Goal: Information Seeking & Learning: Check status

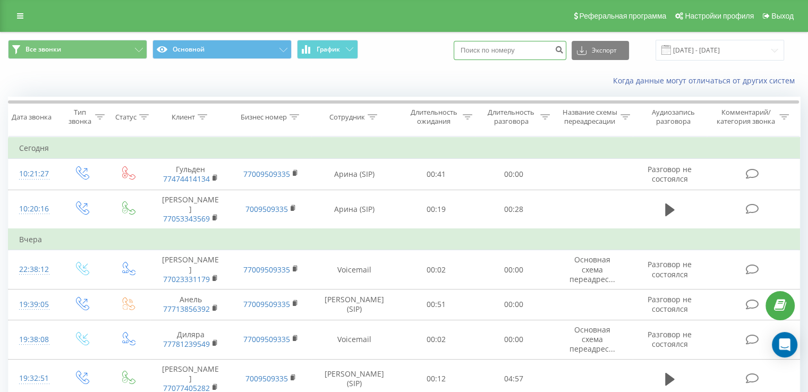
click at [544, 55] on input at bounding box center [510, 50] width 113 height 19
paste input "+7 (777) 002-22-11"
type input "[PHONE_NUMBER]"
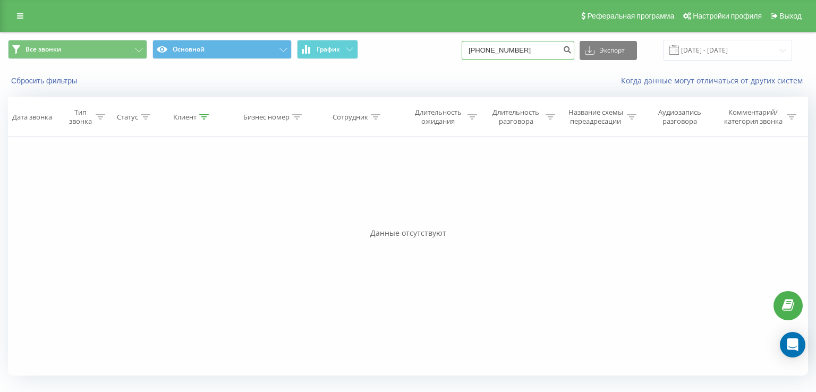
click at [489, 48] on input "[PHONE_NUMBER]" at bounding box center [518, 50] width 113 height 19
type input "77770022211"
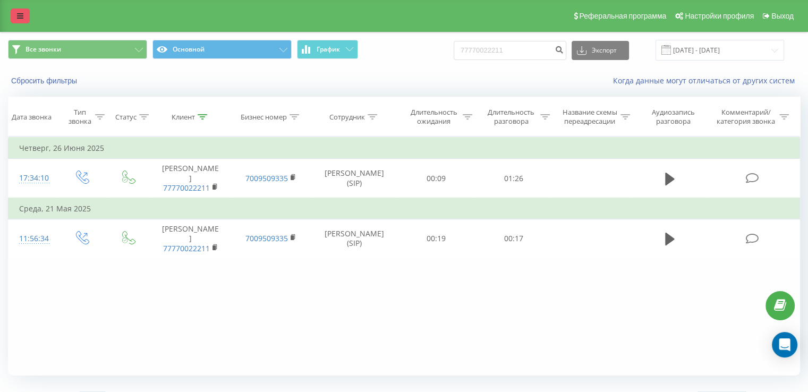
click at [14, 12] on link at bounding box center [20, 16] width 19 height 15
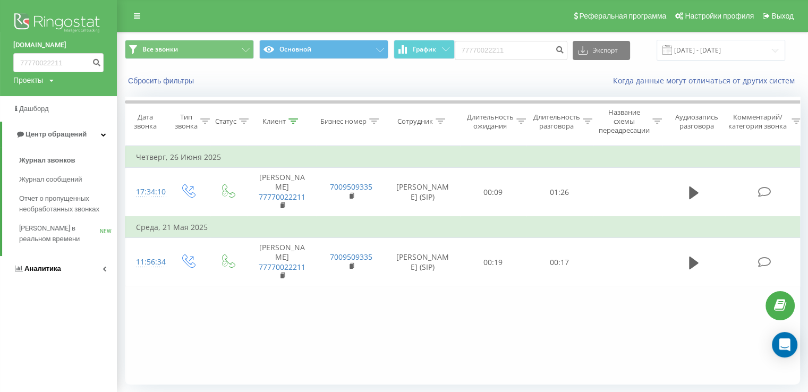
click at [41, 280] on link "Аналитика" at bounding box center [58, 269] width 117 height 26
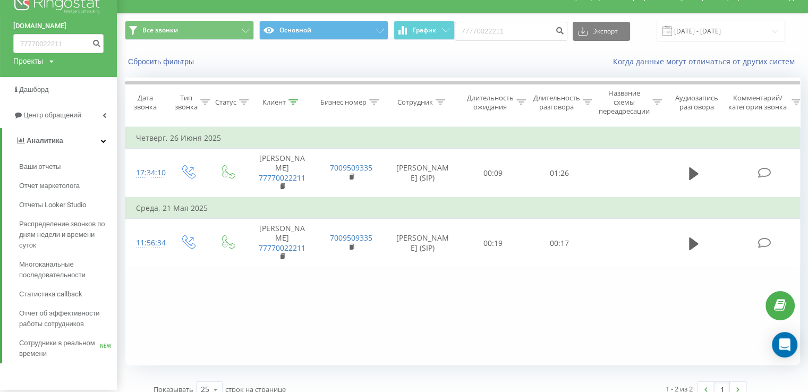
scroll to position [32, 0]
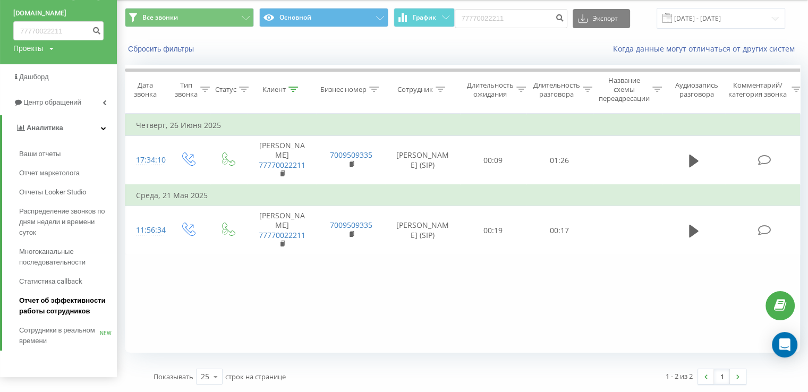
click at [48, 310] on span "Отчет об эффективности работы сотрудников" at bounding box center [65, 305] width 92 height 21
click at [45, 304] on span "Отчет об эффективности работы сотрудников" at bounding box center [65, 305] width 92 height 21
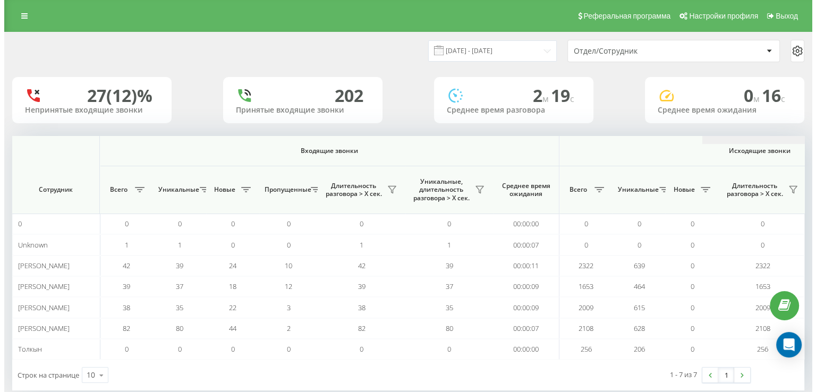
scroll to position [0, 690]
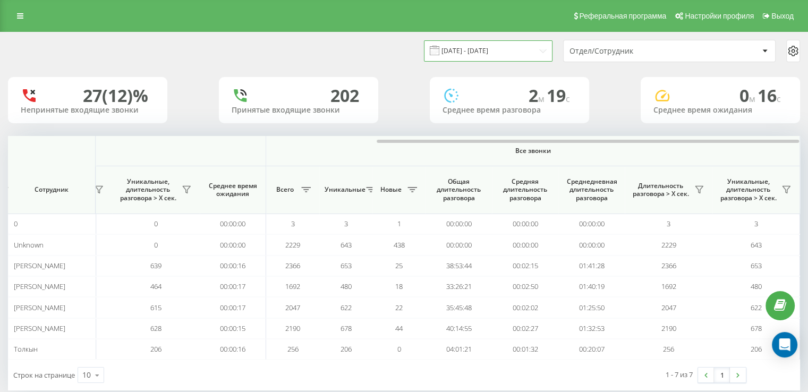
click at [507, 53] on input "21.07.2025 - 21.08.2025" at bounding box center [488, 50] width 129 height 21
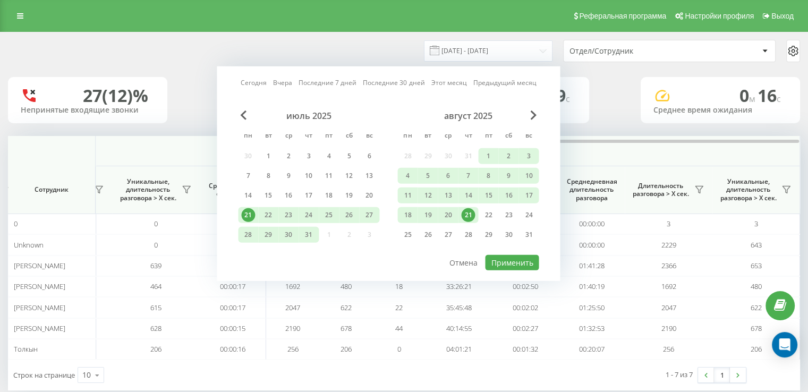
click at [467, 213] on div "21" at bounding box center [468, 215] width 14 height 14
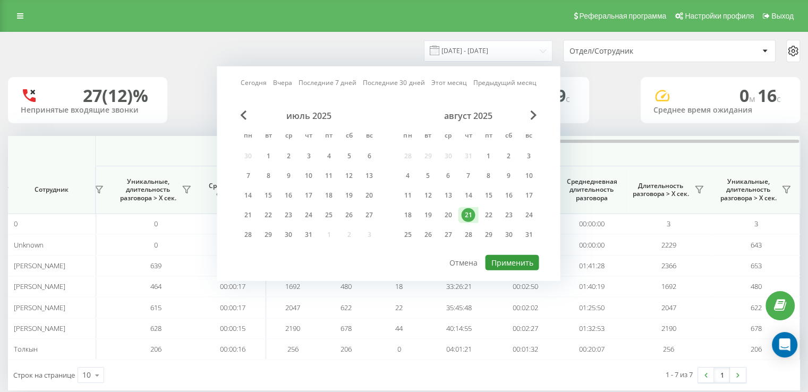
click at [500, 256] on button "Применить" at bounding box center [512, 262] width 54 height 15
type input "21.08.2025 - 21.08.2025"
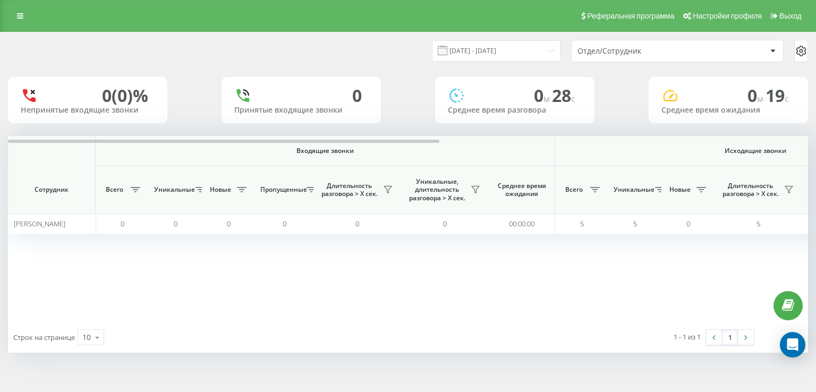
click at [603, 134] on div "21.08.2025 - 21.08.2025 Отдел/Сотрудник 0 (0)% Непринятые входящие звонки 0 При…" at bounding box center [408, 192] width 800 height 320
click at [608, 134] on div "21.08.2025 - 21.08.2025 Отдел/Сотрудник 0 (0)% Непринятые входящие звонки 0 При…" at bounding box center [408, 192] width 800 height 320
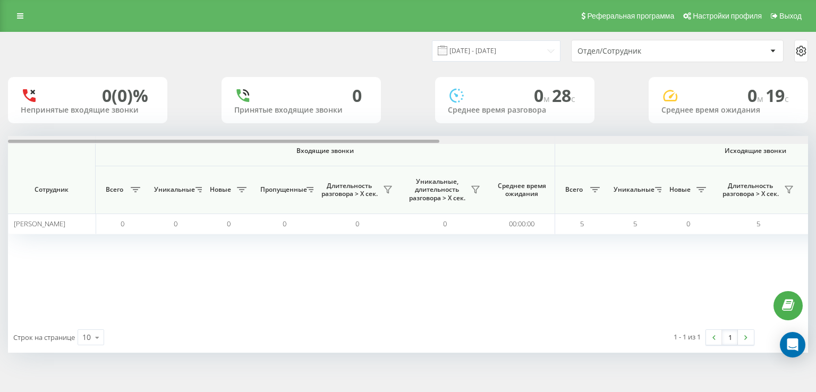
click at [612, 138] on div at bounding box center [408, 140] width 800 height 8
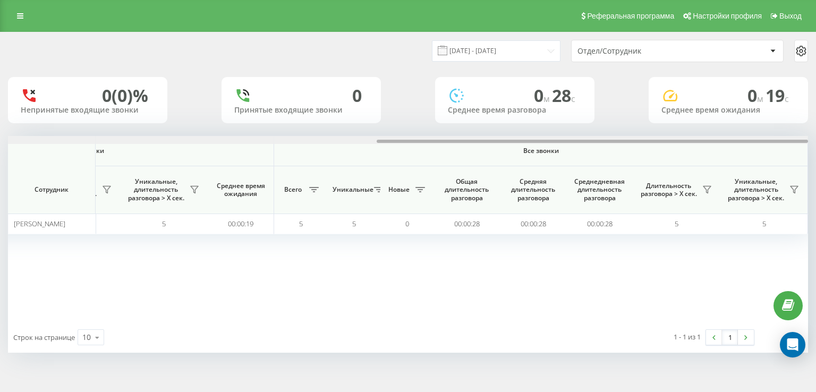
drag, startPoint x: 622, startPoint y: 138, endPoint x: 638, endPoint y: 143, distance: 17.3
click at [638, 143] on div at bounding box center [408, 140] width 800 height 8
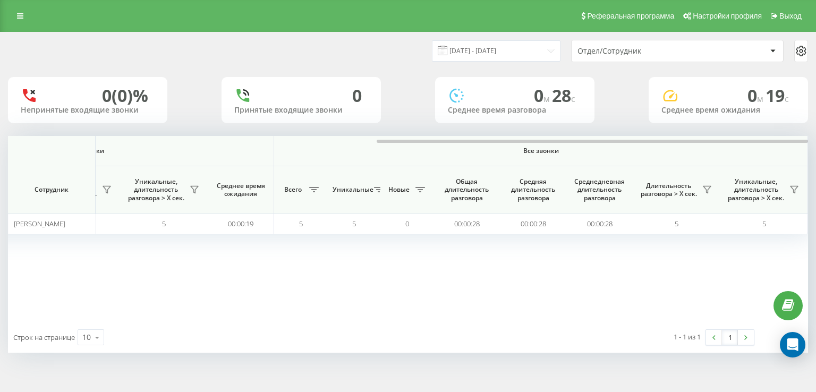
drag, startPoint x: 810, startPoint y: 287, endPoint x: 772, endPoint y: 295, distance: 39.1
click at [810, 287] on div "21.08.2025 - 21.08.2025 Отдел/Сотрудник 0 (0)% Непринятые входящие звонки 0 При…" at bounding box center [408, 203] width 816 height 342
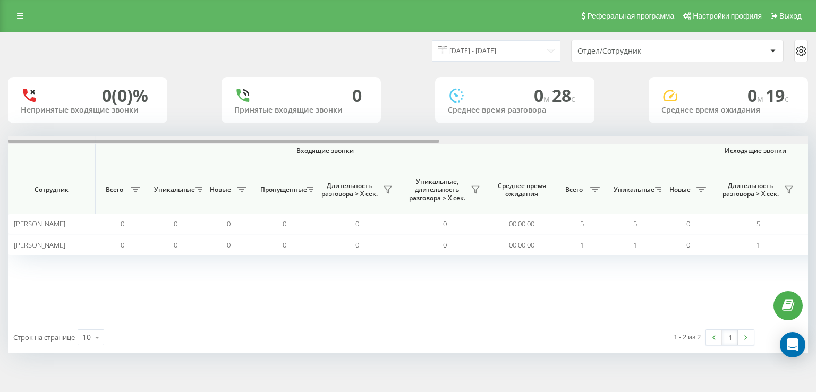
scroll to position [0, 682]
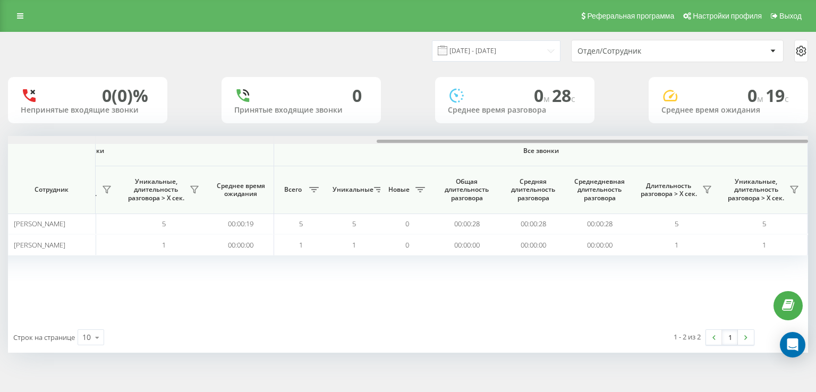
click at [576, 138] on div at bounding box center [408, 140] width 800 height 8
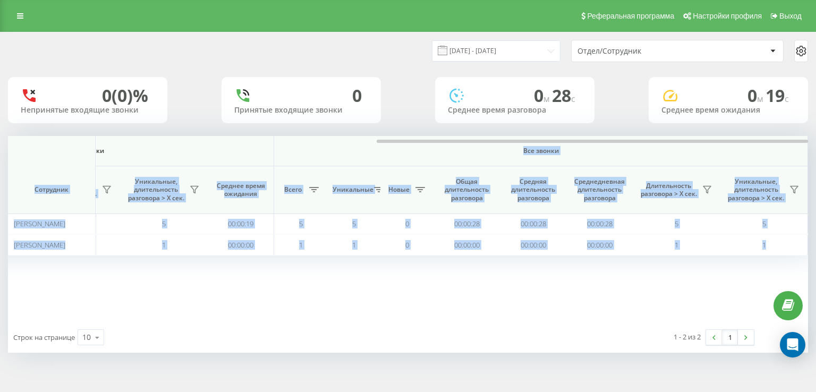
drag, startPoint x: 576, startPoint y: 138, endPoint x: 285, endPoint y: 158, distance: 291.9
click at [285, 158] on div "Входящие звонки Исходящие звонки Все звонки Сотрудник Всего Уникальные Новые Пр…" at bounding box center [408, 229] width 800 height 186
click at [291, 147] on div "Все звонки" at bounding box center [541, 151] width 523 height 9
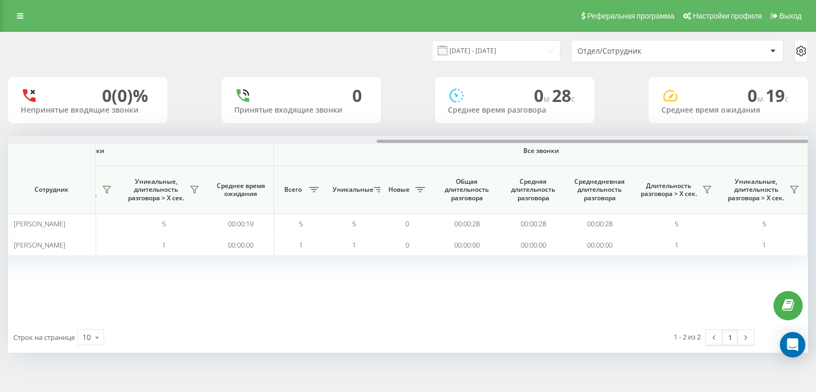
click at [298, 140] on div at bounding box center [408, 140] width 800 height 8
click at [316, 138] on div at bounding box center [408, 140] width 800 height 8
drag, startPoint x: 419, startPoint y: 139, endPoint x: 440, endPoint y: 141, distance: 21.4
click at [440, 141] on div at bounding box center [408, 140] width 800 height 8
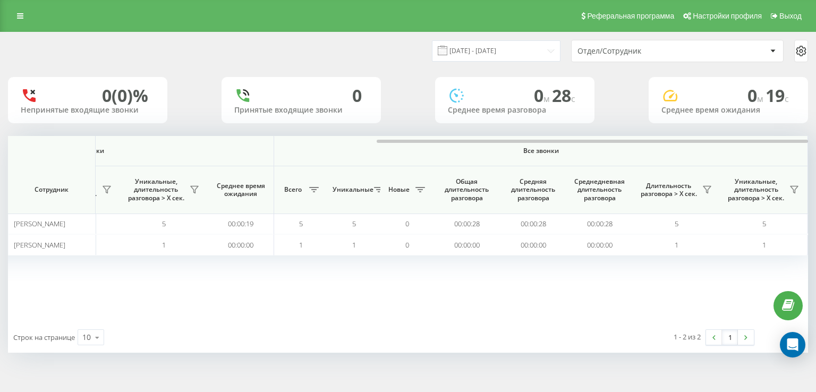
click at [532, 362] on div "[DATE] - [DATE] Отдел/Сотрудник 0 (0)% Непринятые входящие звонки 0 Принятые вх…" at bounding box center [408, 203] width 816 height 342
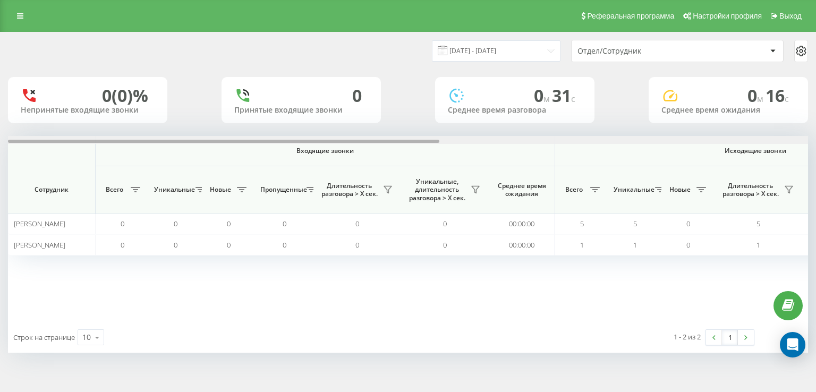
scroll to position [0, 682]
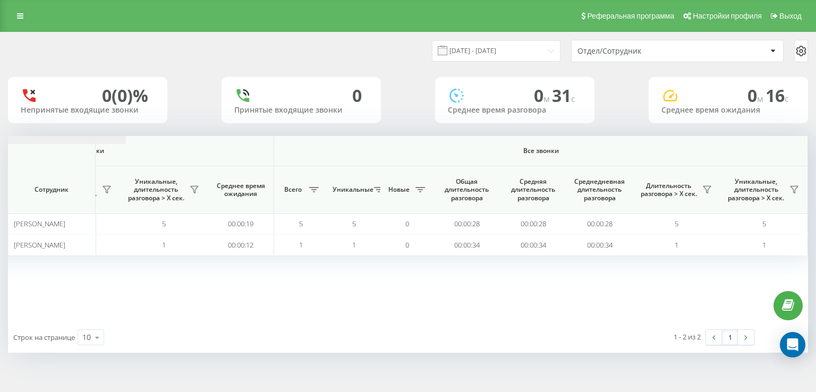
click at [710, 191] on icon at bounding box center [707, 189] width 9 height 9
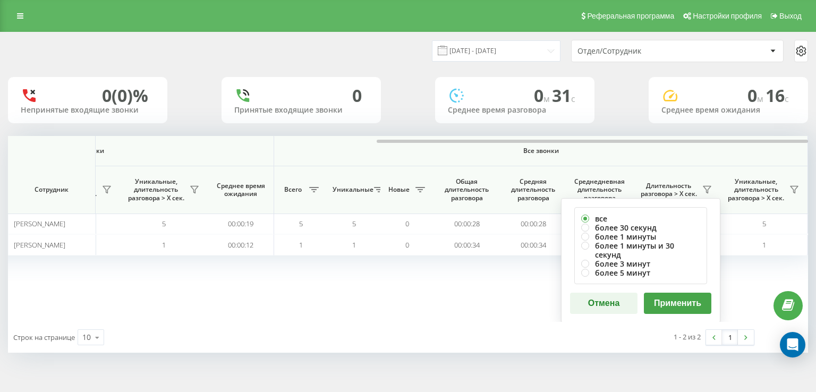
click at [697, 294] on button "Применить" at bounding box center [677, 303] width 67 height 21
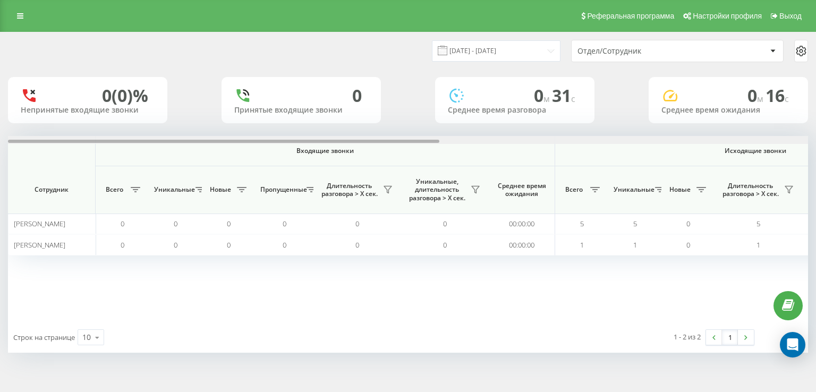
click at [738, 141] on div at bounding box center [408, 140] width 800 height 8
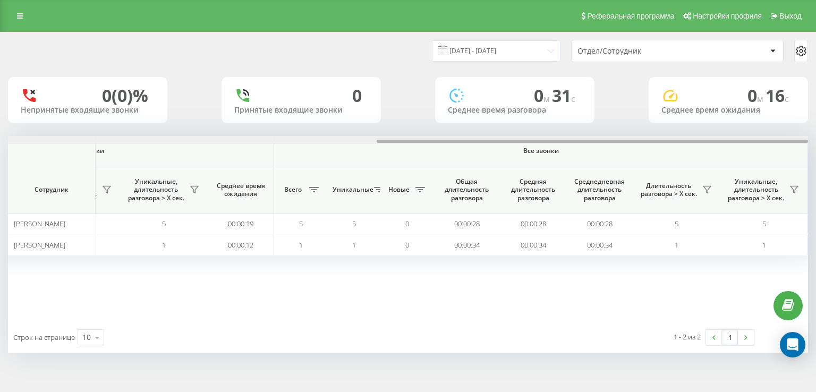
drag, startPoint x: 712, startPoint y: 134, endPoint x: 714, endPoint y: 143, distance: 9.3
click at [714, 140] on div "21.08.2025 - 21.08.2025 Отдел/Сотрудник 0 (0)% Непринятые входящие звонки 0 При…" at bounding box center [408, 192] width 800 height 320
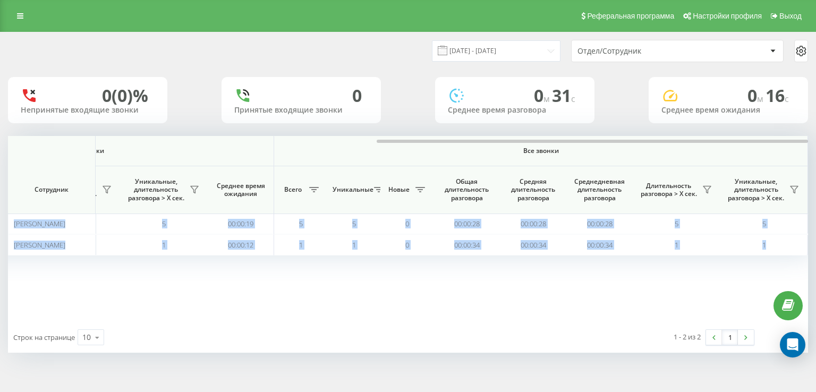
click at [714, 144] on div "Входящие звонки Исходящие звонки Все звонки Сотрудник Всего Уникальные Новые Пр…" at bounding box center [408, 229] width 800 height 186
click at [707, 194] on icon at bounding box center [707, 189] width 9 height 9
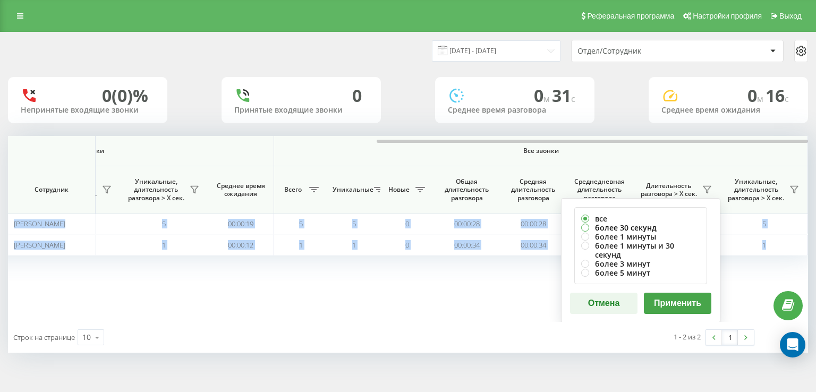
click at [640, 224] on label "более 30 секунд" at bounding box center [640, 227] width 119 height 9
radio input "true"
click at [665, 294] on button "Применить" at bounding box center [677, 303] width 67 height 21
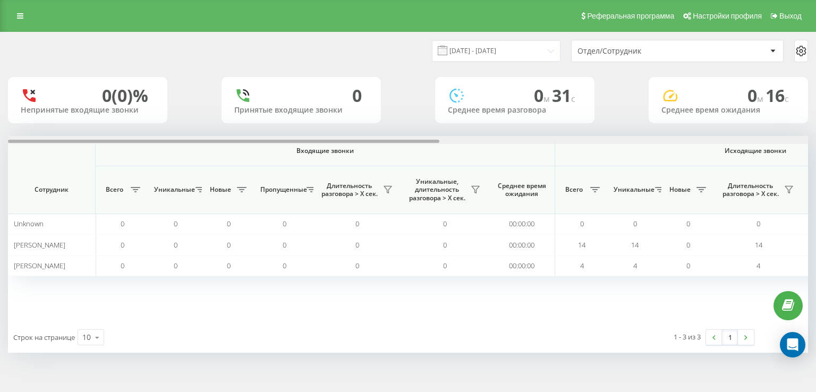
click at [707, 137] on div at bounding box center [408, 140] width 800 height 8
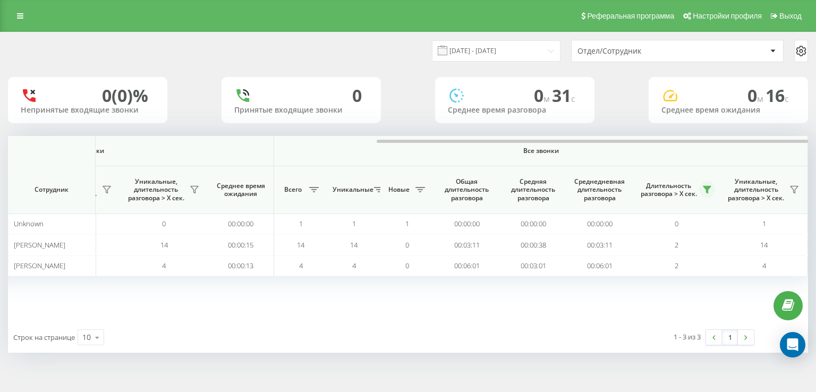
click at [708, 188] on icon at bounding box center [707, 190] width 7 height 7
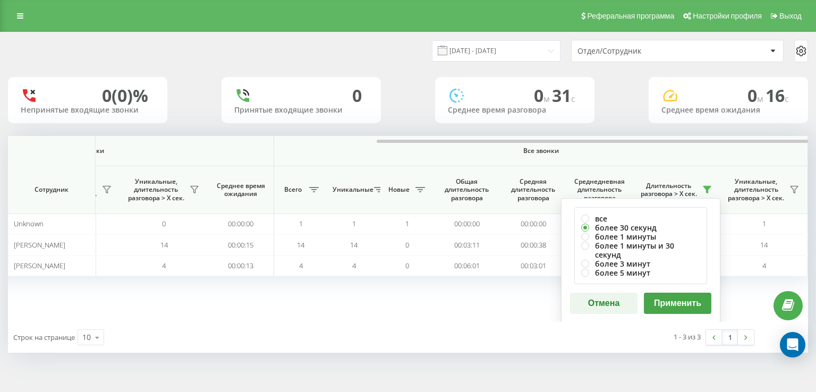
click at [700, 293] on button "Применить" at bounding box center [677, 303] width 67 height 21
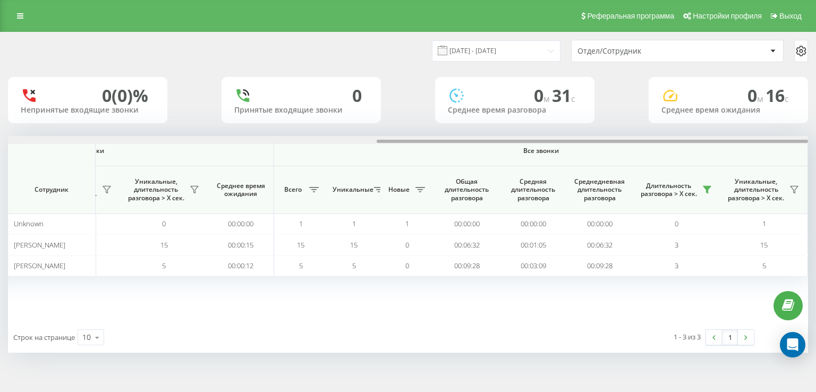
click at [761, 143] on div at bounding box center [408, 140] width 800 height 8
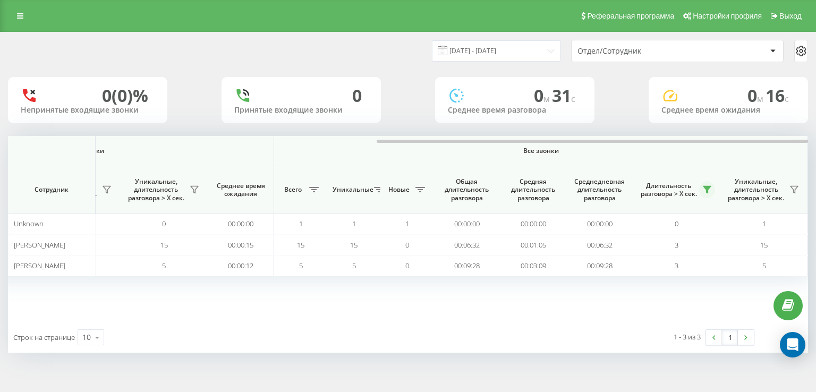
click at [710, 196] on button at bounding box center [707, 189] width 16 height 17
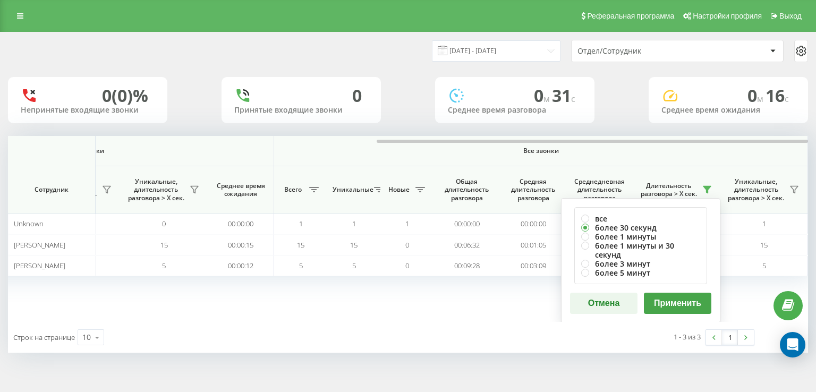
click at [682, 293] on button "Применить" at bounding box center [677, 303] width 67 height 21
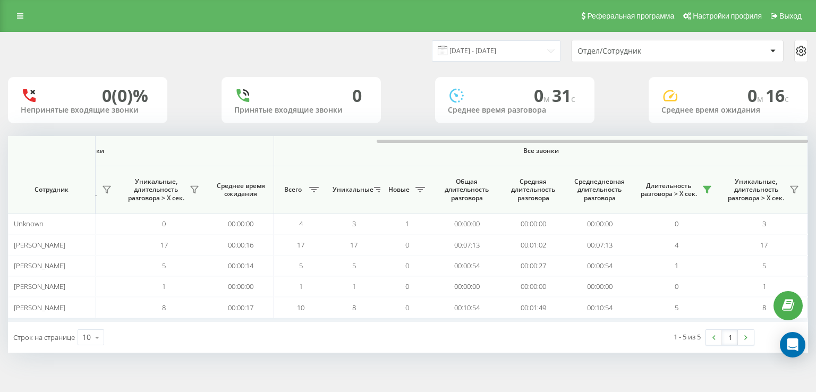
click at [708, 139] on div at bounding box center [408, 140] width 800 height 8
drag, startPoint x: 710, startPoint y: 192, endPoint x: 703, endPoint y: 197, distance: 8.4
click at [709, 192] on icon at bounding box center [707, 189] width 9 height 9
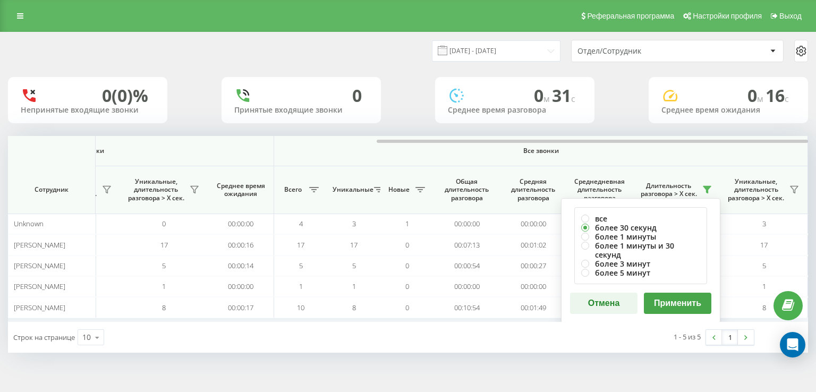
click at [658, 298] on button "Применить" at bounding box center [677, 303] width 67 height 21
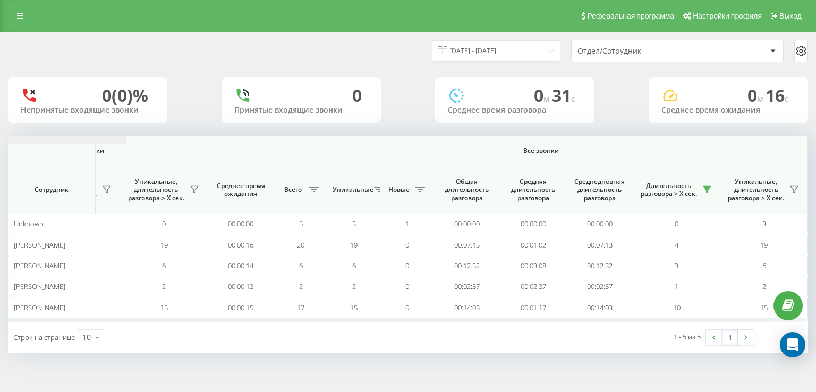
click at [706, 191] on icon at bounding box center [707, 189] width 9 height 9
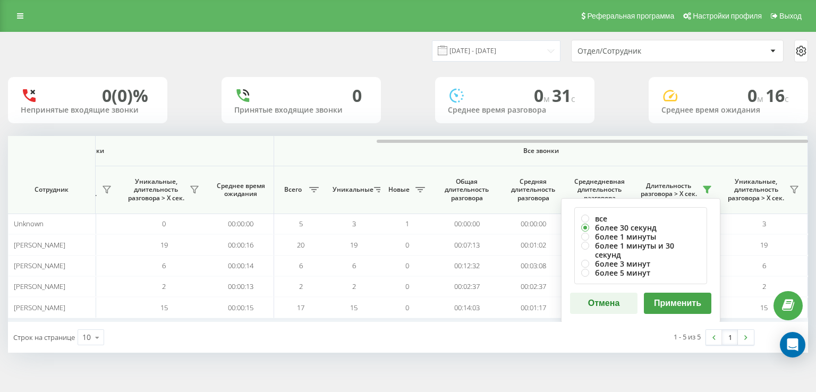
click at [682, 294] on button "Применить" at bounding box center [677, 303] width 67 height 21
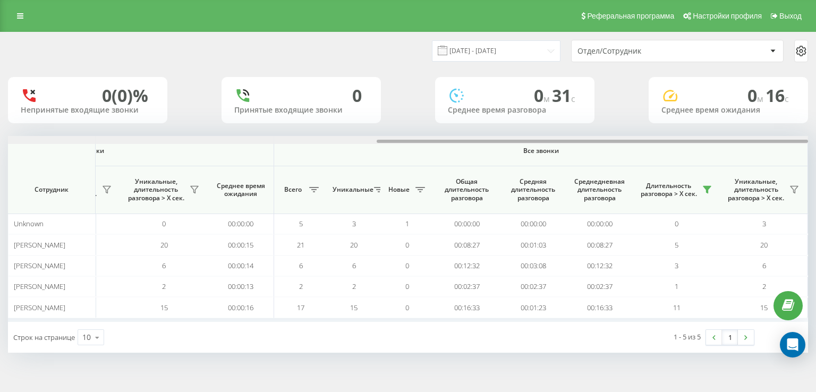
click at [629, 143] on div at bounding box center [408, 140] width 800 height 8
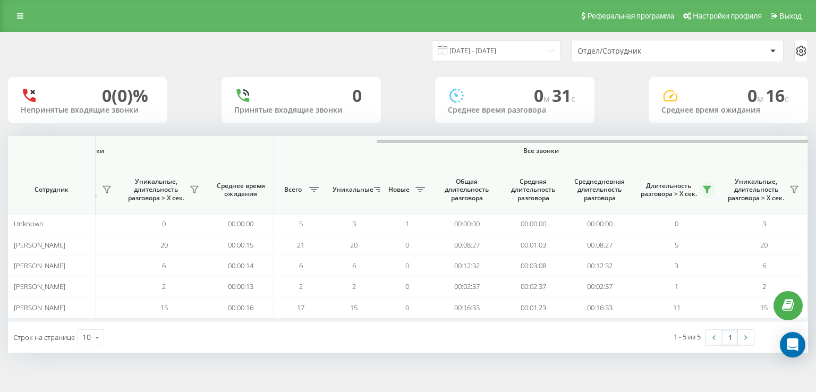
click at [708, 189] on icon at bounding box center [707, 190] width 7 height 7
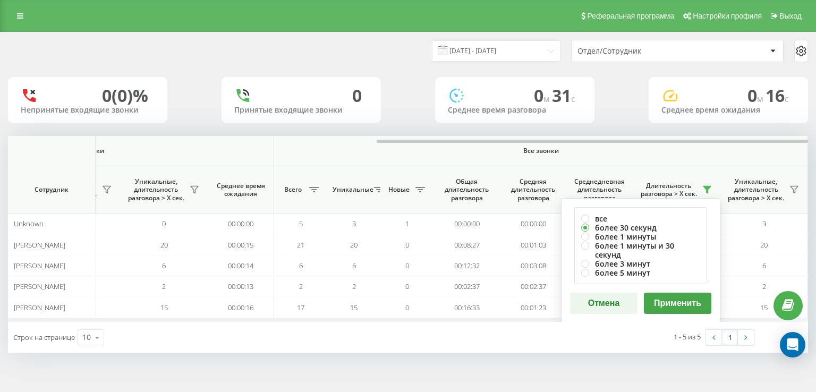
click at [680, 297] on button "Применить" at bounding box center [677, 303] width 67 height 21
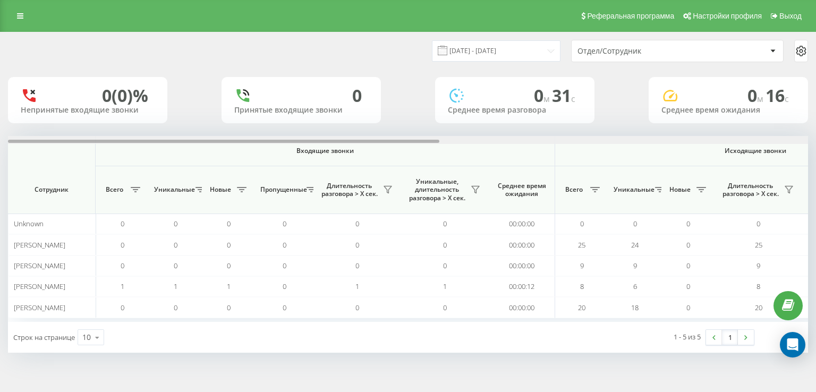
click at [748, 140] on div at bounding box center [408, 140] width 800 height 8
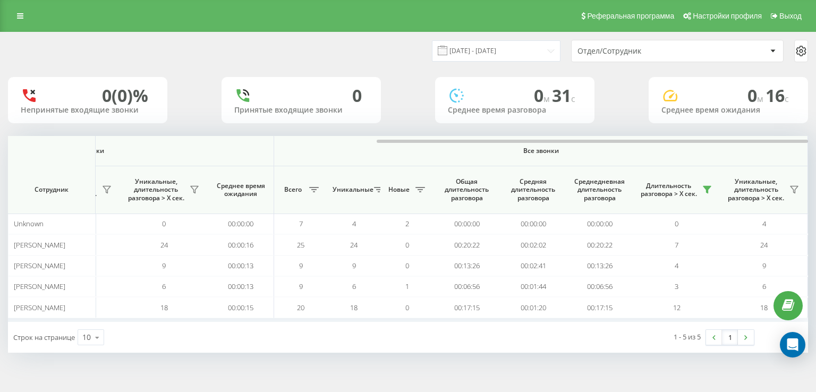
drag, startPoint x: 459, startPoint y: -21, endPoint x: 504, endPoint y: -30, distance: 46.0
click at [504, 0] on html "e-r-a.kz Проекты e-r-a.kz Дашборд Центр обращений Аналитика Ваши отчеты Отчет м…" at bounding box center [408, 196] width 816 height 392
click at [703, 190] on icon at bounding box center [707, 189] width 9 height 9
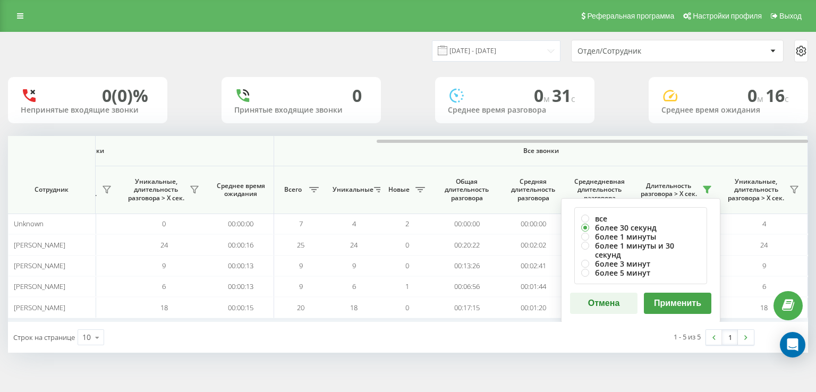
click at [689, 293] on button "Применить" at bounding box center [677, 303] width 67 height 21
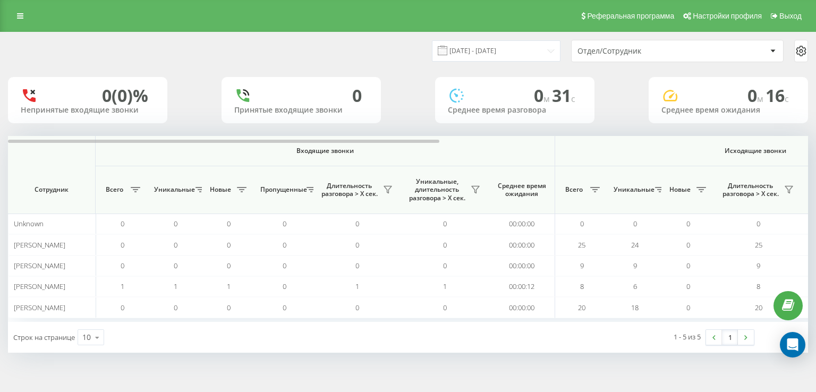
click at [730, 133] on div "21.08.2025 - 21.08.2025 Отдел/Сотрудник 0 (0)% Непринятые входящие звонки 0 При…" at bounding box center [408, 192] width 800 height 320
click at [731, 136] on div "21.08.2025 - 21.08.2025 Отдел/Сотрудник 0 (0)% Непринятые входящие звонки 0 При…" at bounding box center [408, 192] width 800 height 320
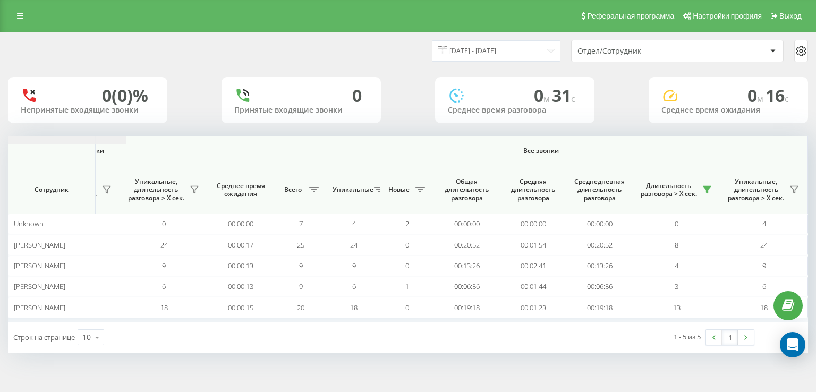
click at [704, 191] on icon at bounding box center [707, 189] width 9 height 9
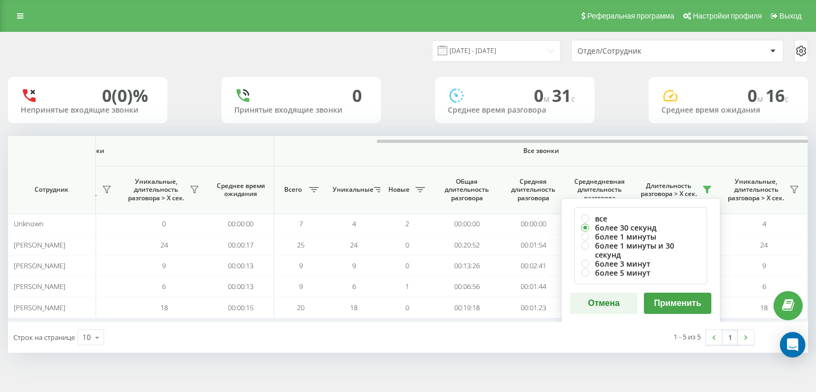
click at [678, 296] on button "Применить" at bounding box center [677, 303] width 67 height 21
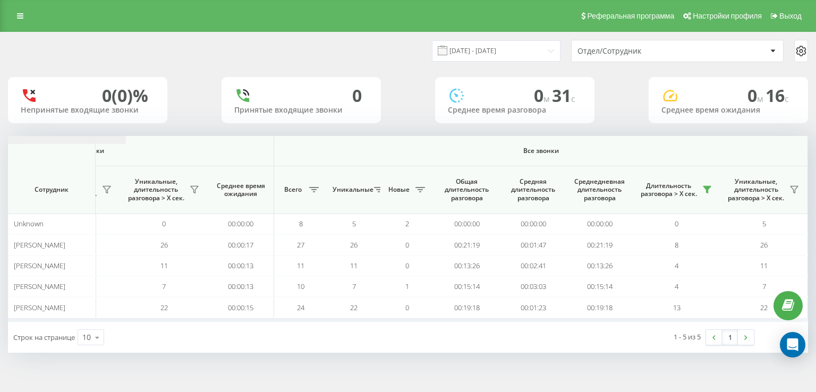
click at [705, 190] on icon at bounding box center [707, 189] width 9 height 9
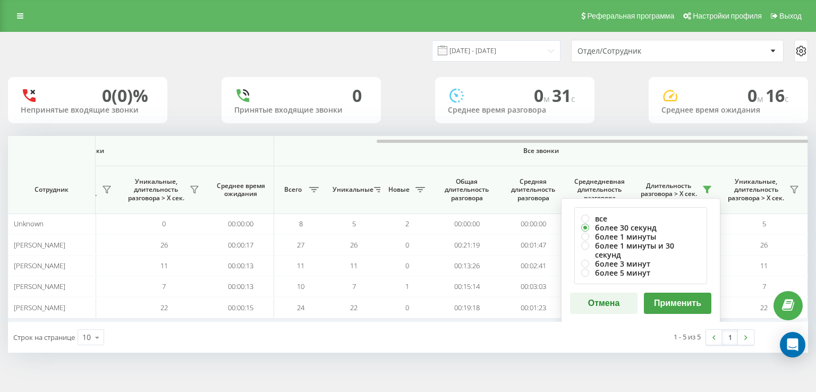
click at [672, 293] on button "Применить" at bounding box center [677, 303] width 67 height 21
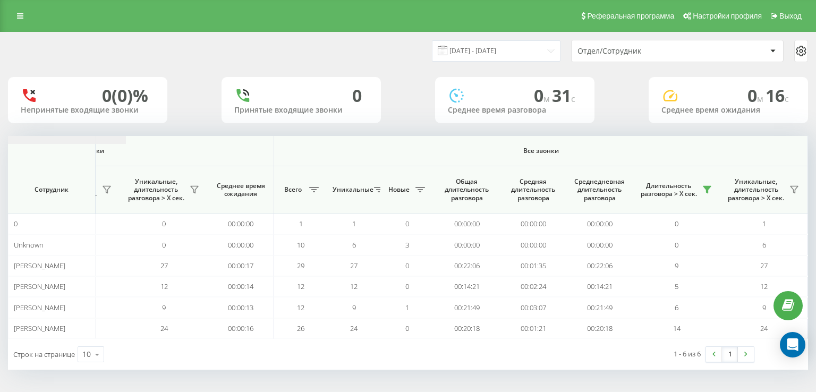
click at [701, 193] on button at bounding box center [707, 189] width 16 height 17
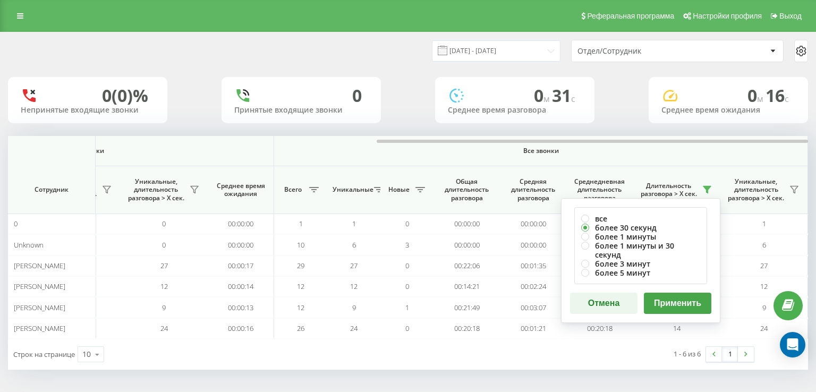
click at [687, 294] on button "Применить" at bounding box center [677, 303] width 67 height 21
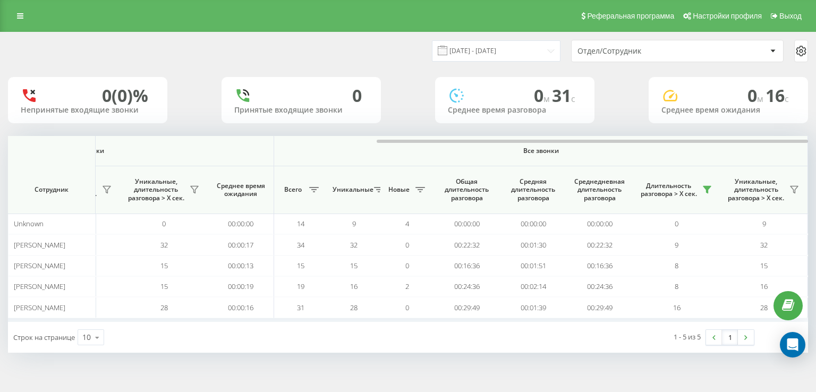
click at [731, 139] on div at bounding box center [408, 140] width 800 height 8
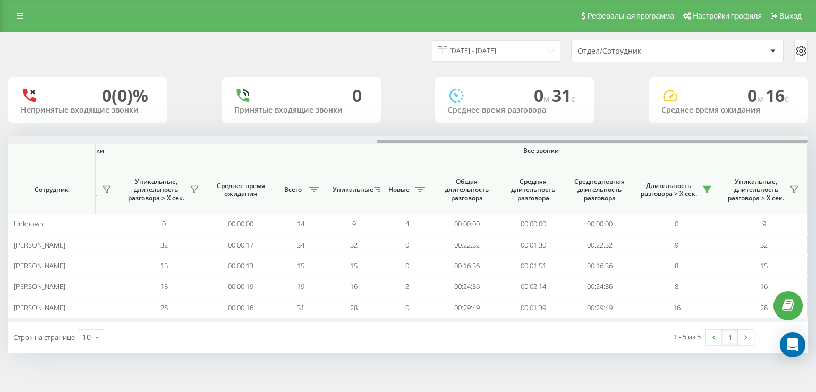
drag, startPoint x: 401, startPoint y: 139, endPoint x: 300, endPoint y: 143, distance: 101.6
click at [300, 143] on div at bounding box center [408, 140] width 800 height 8
